Goal: Task Accomplishment & Management: Use online tool/utility

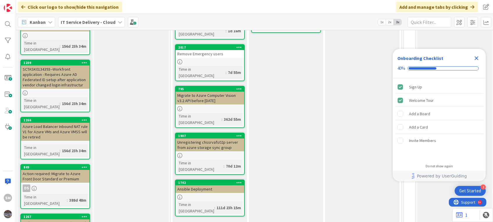
scroll to position [181, 0]
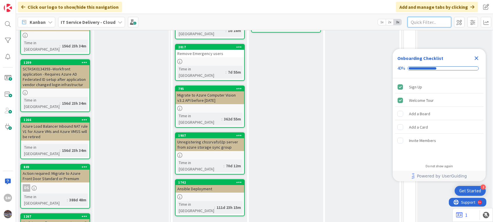
click at [370, 20] on input "text" at bounding box center [430, 22] width 44 height 10
click at [370, 57] on icon "Close Checklist" at bounding box center [477, 58] width 4 height 4
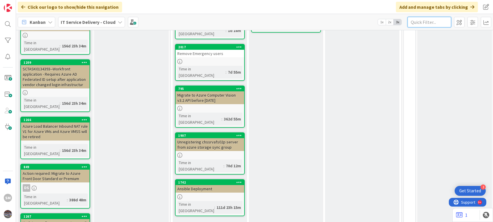
scroll to position [0, 0]
click at [370, 21] on input "text" at bounding box center [430, 22] width 44 height 10
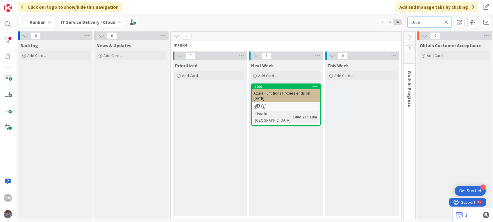
type input "1066"
click at [288, 99] on div "Azure Functions Proxies ends on [DATE]" at bounding box center [286, 95] width 69 height 13
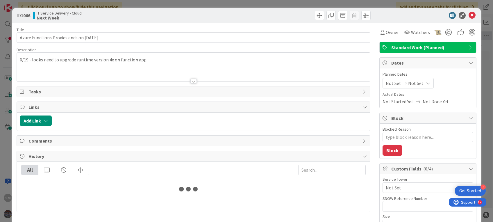
type textarea "x"
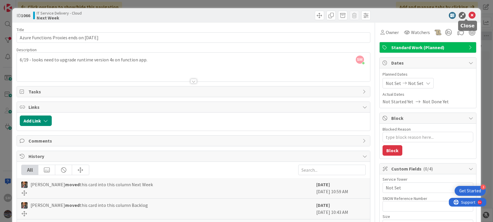
click at [370, 15] on icon at bounding box center [472, 15] width 7 height 7
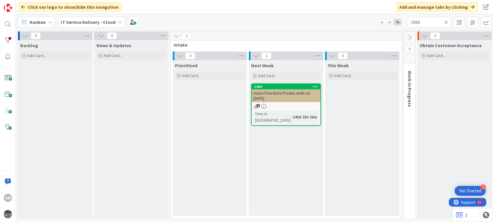
click at [370, 22] on icon at bounding box center [446, 21] width 4 height 5
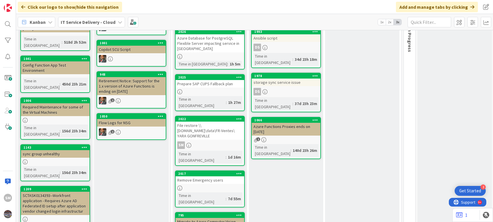
scroll to position [56, 0]
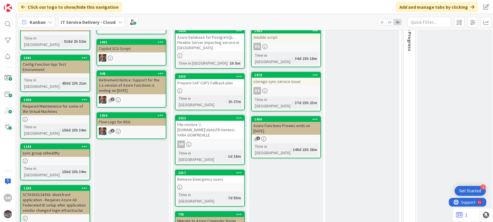
click at [296, 166] on div "Next Week Add Card... 1993 Ansible script DS Time in Column : 34d 23h 18m 1978 …" at bounding box center [286, 193] width 74 height 378
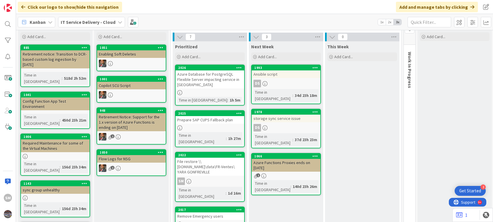
scroll to position [18, 0]
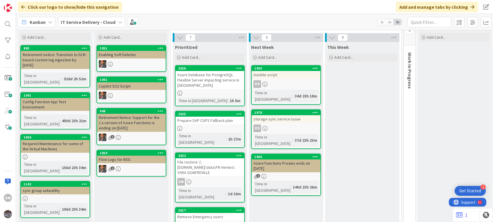
click at [211, 166] on div "SM" at bounding box center [210, 182] width 69 height 8
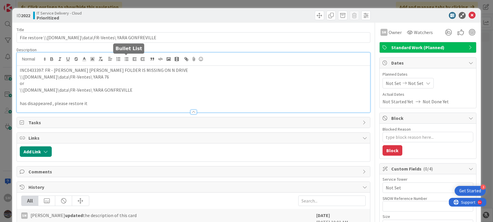
click at [128, 58] on div "INC0433397: FR - [PERSON_NAME] [PERSON_NAME] FOLDER IS MISSING ON N DRIVE \\[DO…" at bounding box center [193, 83] width 353 height 60
click at [20, 70] on p "INC0433397: FR - [PERSON_NAME] [PERSON_NAME] FOLDER IS MISSING ON N DRIVE" at bounding box center [193, 70] width 347 height 7
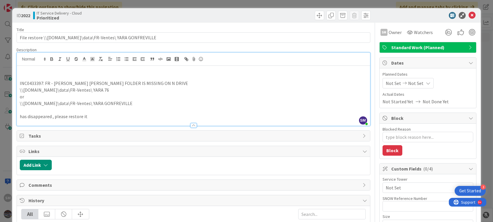
click at [24, 77] on p at bounding box center [193, 77] width 347 height 7
type textarea "x"
click at [21, 70] on p at bounding box center [193, 70] width 347 height 7
click at [370, 16] on icon at bounding box center [472, 15] width 7 height 7
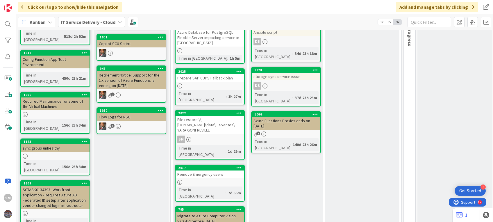
scroll to position [63, 0]
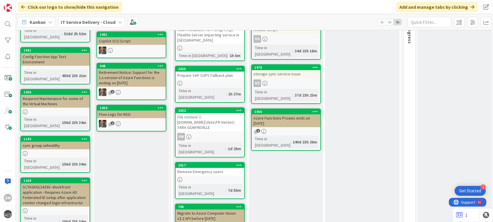
click at [299, 114] on div "Azure Functions Proxies ends on [DATE]" at bounding box center [286, 120] width 69 height 13
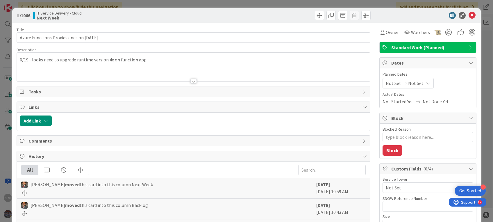
type textarea "x"
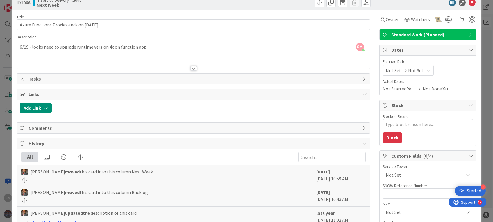
scroll to position [37, 0]
